Goal: Transaction & Acquisition: Purchase product/service

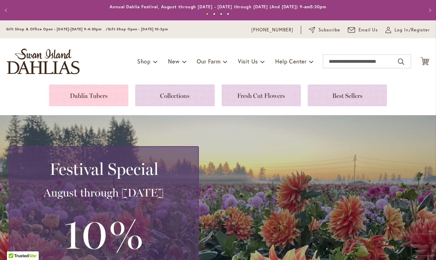
click at [94, 96] on link at bounding box center [88, 96] width 79 height 22
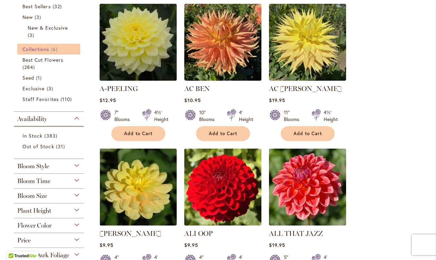
scroll to position [170, 0]
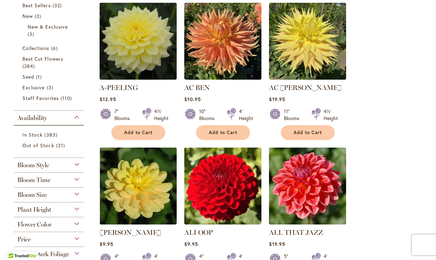
click at [46, 221] on span "Flower Color" at bounding box center [34, 225] width 34 height 8
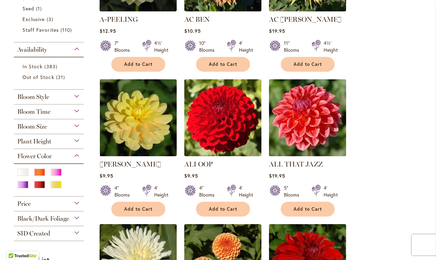
scroll to position [238, 0]
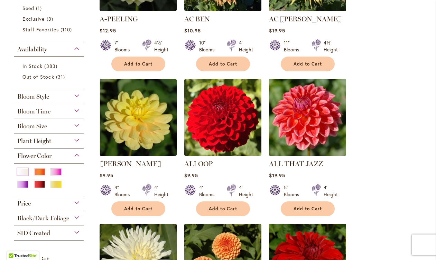
click at [21, 170] on div "White/Cream" at bounding box center [22, 172] width 11 height 7
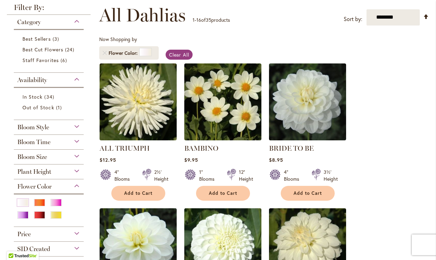
scroll to position [98, 0]
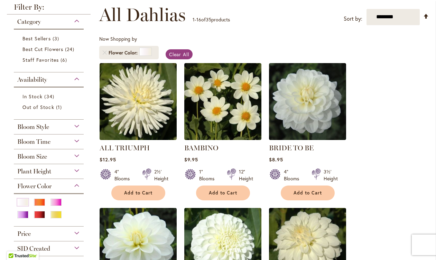
click at [30, 144] on div "Bloom Time" at bounding box center [49, 140] width 70 height 11
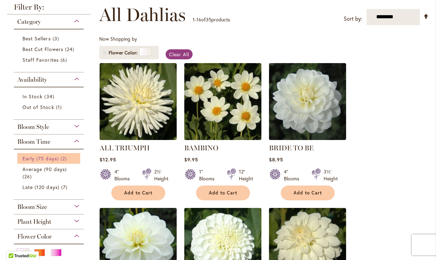
click at [35, 162] on span "Early (75 days)" at bounding box center [40, 158] width 36 height 7
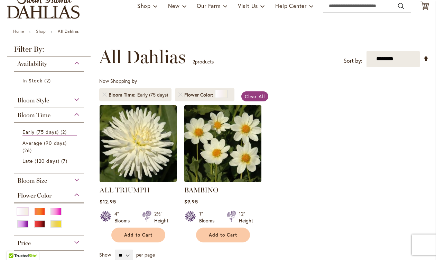
scroll to position [60, 0]
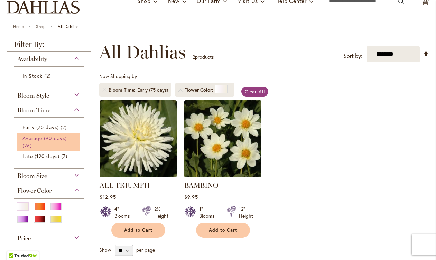
click at [35, 143] on link "Average (90 days) 26 items" at bounding box center [49, 142] width 54 height 15
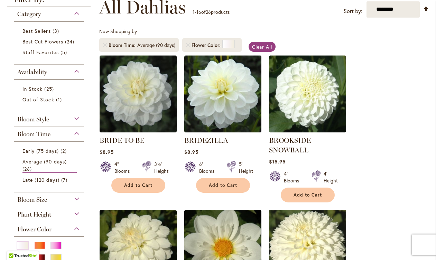
click at [29, 219] on span "Plant Height" at bounding box center [34, 215] width 34 height 8
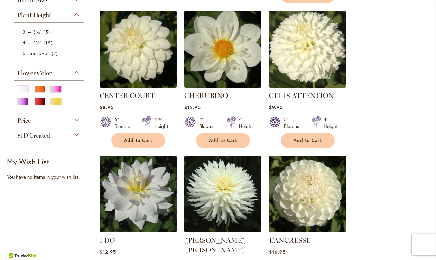
scroll to position [297, 0]
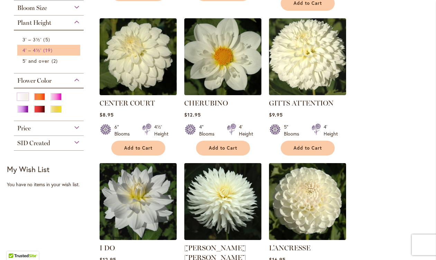
click at [34, 54] on span "4' – 4½'" at bounding box center [31, 50] width 19 height 7
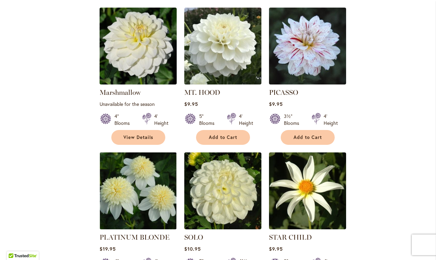
scroll to position [664, 0]
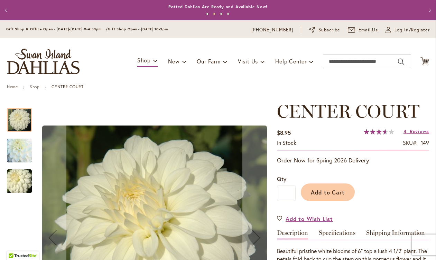
scroll to position [0, 0]
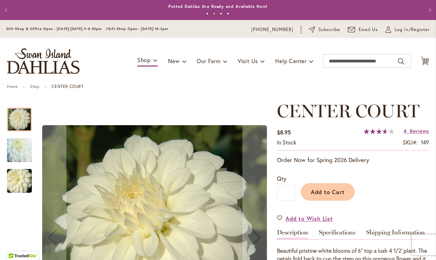
click at [14, 150] on img "CENTER COURT" at bounding box center [19, 151] width 50 height 48
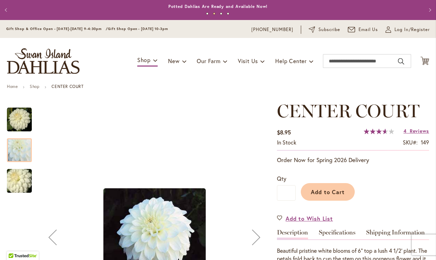
click at [13, 175] on img "CENTER COURT" at bounding box center [19, 181] width 50 height 33
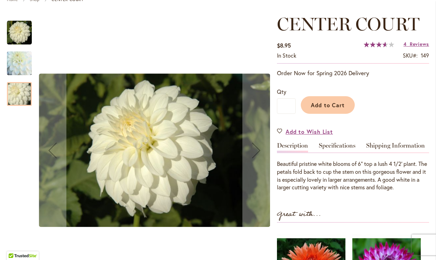
scroll to position [0, 0]
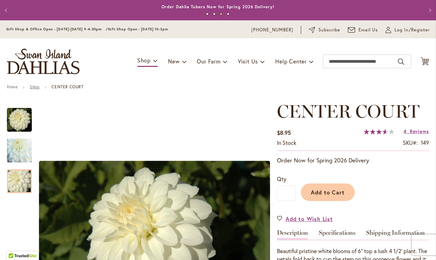
click at [39, 87] on link "Shop" at bounding box center [35, 86] width 10 height 5
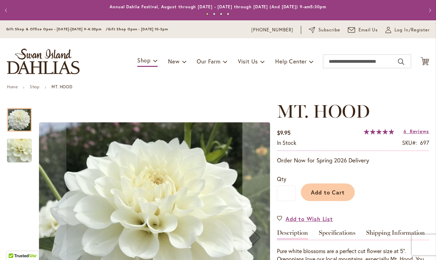
click at [24, 150] on img "MT. HOOD" at bounding box center [19, 151] width 50 height 46
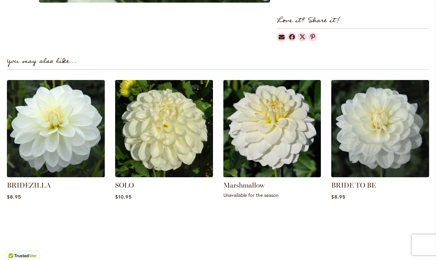
scroll to position [176, 0]
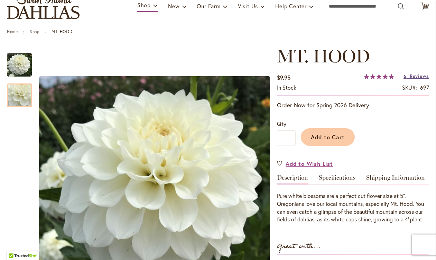
click at [406, 75] on link "6 Reviews" at bounding box center [416, 76] width 26 height 7
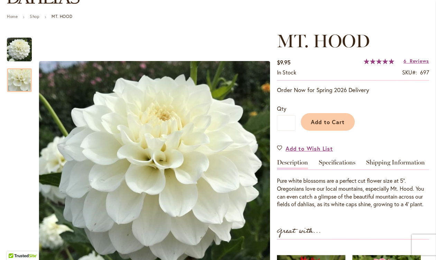
scroll to position [80, 0]
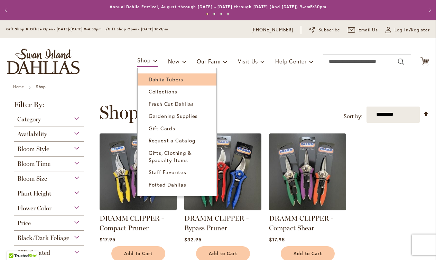
click at [151, 76] on link "Dahlia Tubers" at bounding box center [176, 80] width 79 height 12
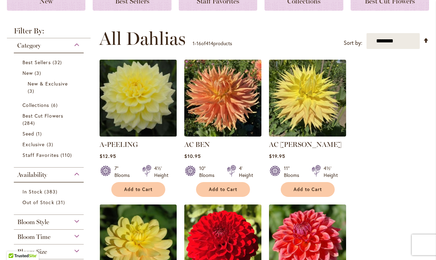
scroll to position [130, 0]
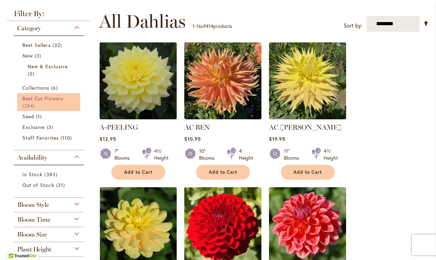
click at [41, 102] on link "Best Cut Flowers 284 items" at bounding box center [49, 102] width 54 height 15
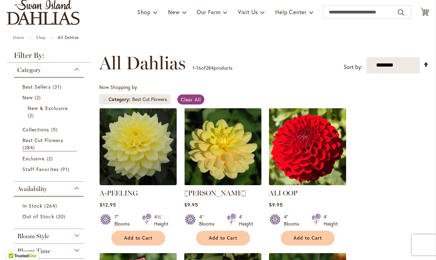
scroll to position [56, 0]
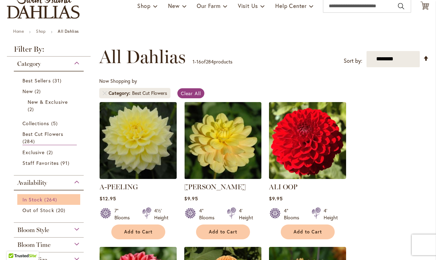
click at [38, 202] on link "In Stock 264 items" at bounding box center [49, 199] width 54 height 7
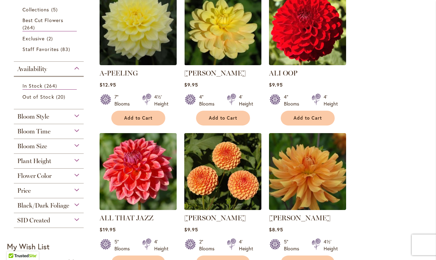
scroll to position [187, 0]
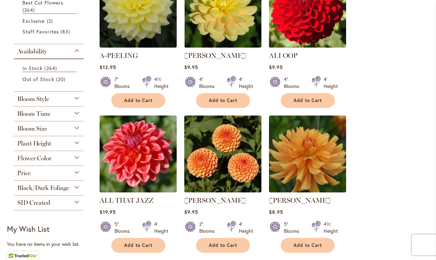
click at [37, 117] on div "Bloom Time Early (75 days) 17 items Average (90 days) 238 items Late (120 days)…" at bounding box center [49, 114] width 70 height 15
click at [31, 113] on span "Bloom Time" at bounding box center [33, 114] width 33 height 8
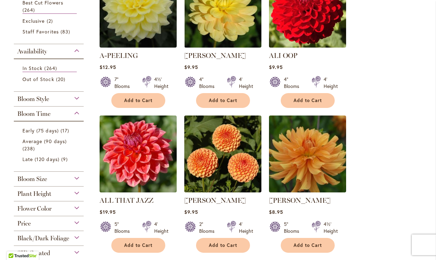
click at [31, 113] on span "Bloom Time" at bounding box center [33, 114] width 33 height 8
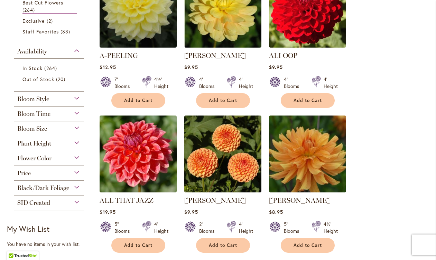
click at [36, 144] on span "Plant Height" at bounding box center [34, 144] width 34 height 8
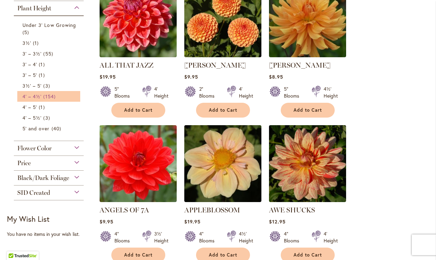
click at [34, 96] on span "4' – 4½'" at bounding box center [31, 96] width 19 height 7
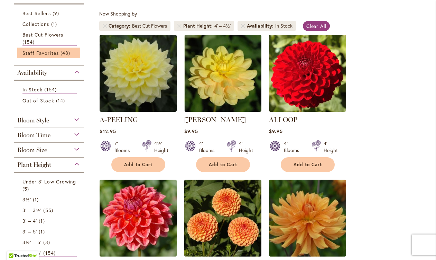
scroll to position [133, 0]
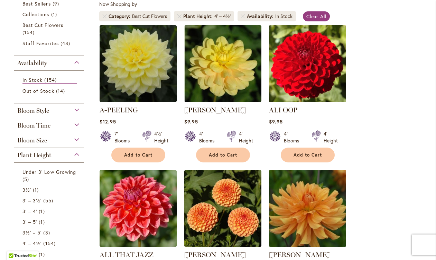
click at [42, 130] on div "Bloom Time Early (75 days) 5 items Average (90 days) 144 items Late (120 days) …" at bounding box center [49, 125] width 70 height 15
click at [37, 127] on span "Bloom Time" at bounding box center [33, 126] width 33 height 8
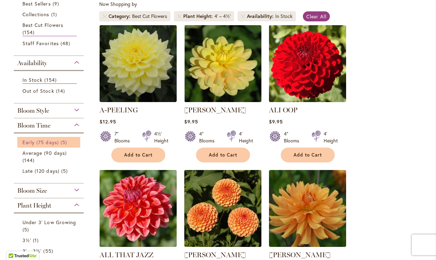
click at [39, 142] on span "Early (75 days)" at bounding box center [40, 142] width 36 height 7
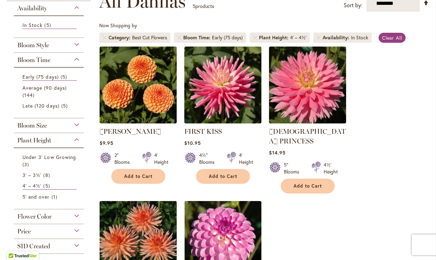
scroll to position [111, 0]
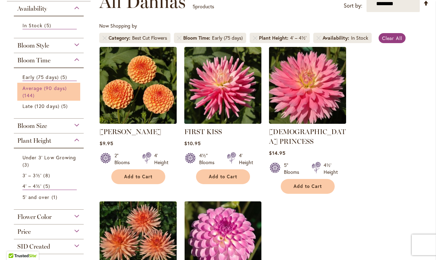
click at [47, 92] on link "Average (90 days) 144 items" at bounding box center [49, 92] width 54 height 15
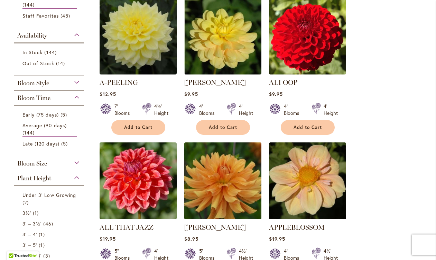
scroll to position [164, 0]
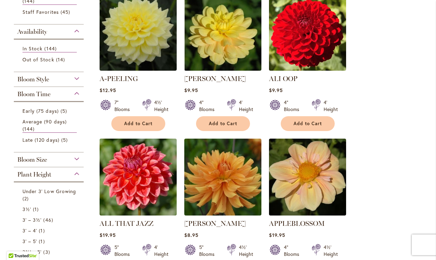
click at [34, 94] on span "Bloom Time" at bounding box center [33, 95] width 33 height 8
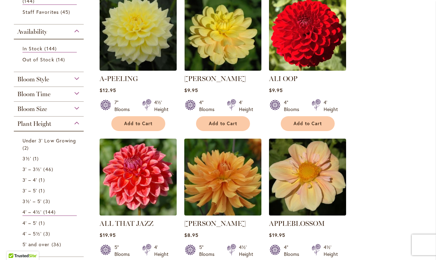
click at [36, 109] on span "Bloom Size" at bounding box center [32, 109] width 30 height 8
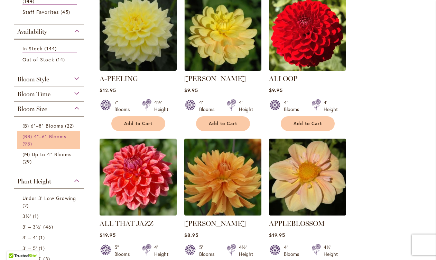
click at [43, 137] on span "(BB) 4"–6" Blooms" at bounding box center [44, 136] width 44 height 7
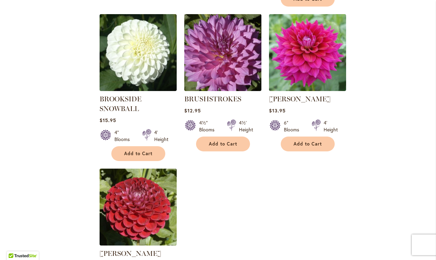
scroll to position [741, 0]
